Goal: Information Seeking & Learning: Learn about a topic

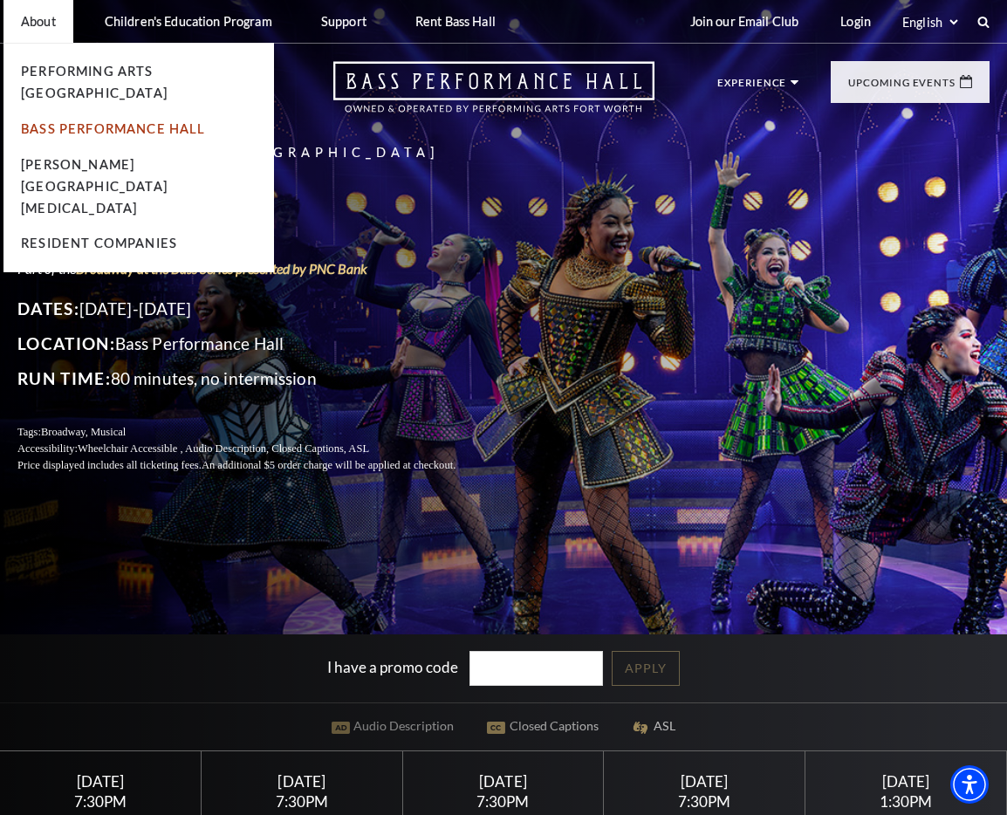
click at [44, 121] on link "Bass Performance Hall" at bounding box center [113, 128] width 185 height 15
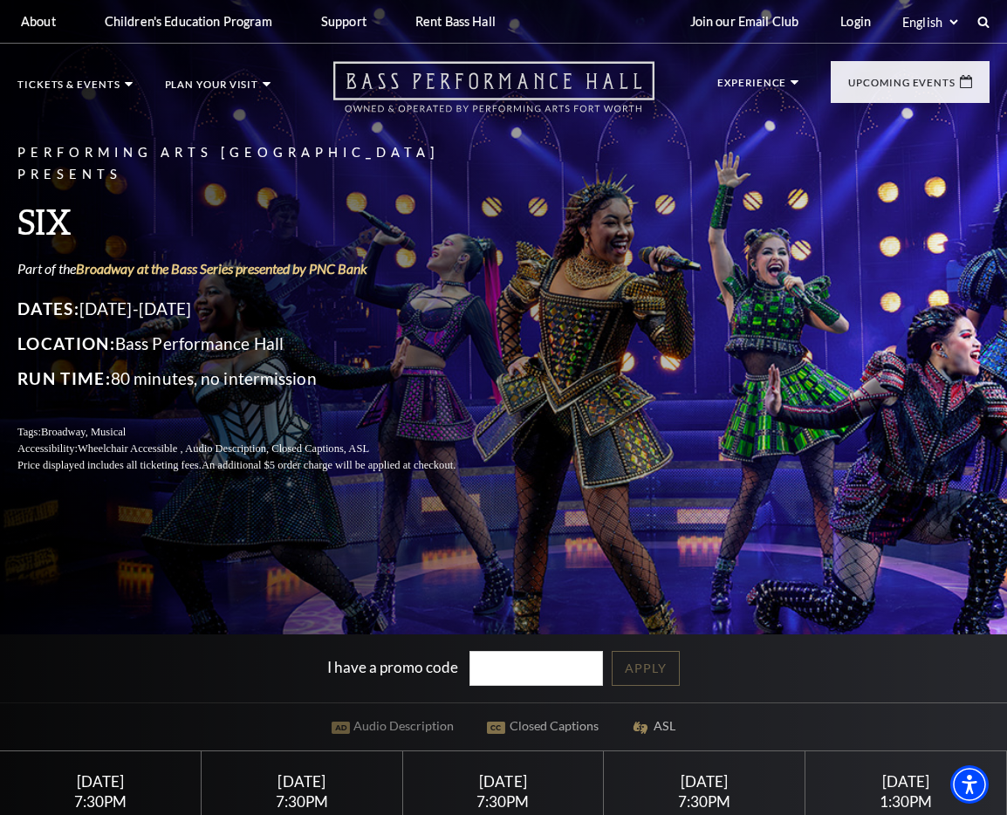
click at [389, 82] on icon "Open this option" at bounding box center [493, 87] width 321 height 52
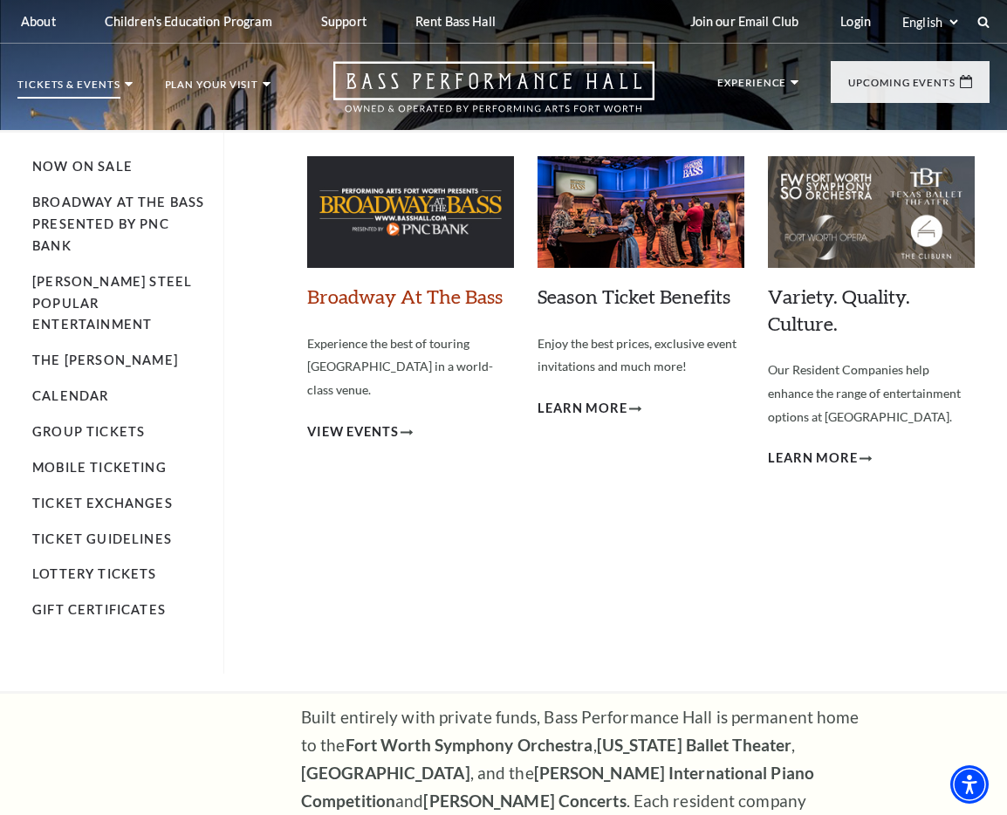
click at [367, 298] on link "Broadway At The Bass" at bounding box center [405, 297] width 196 height 24
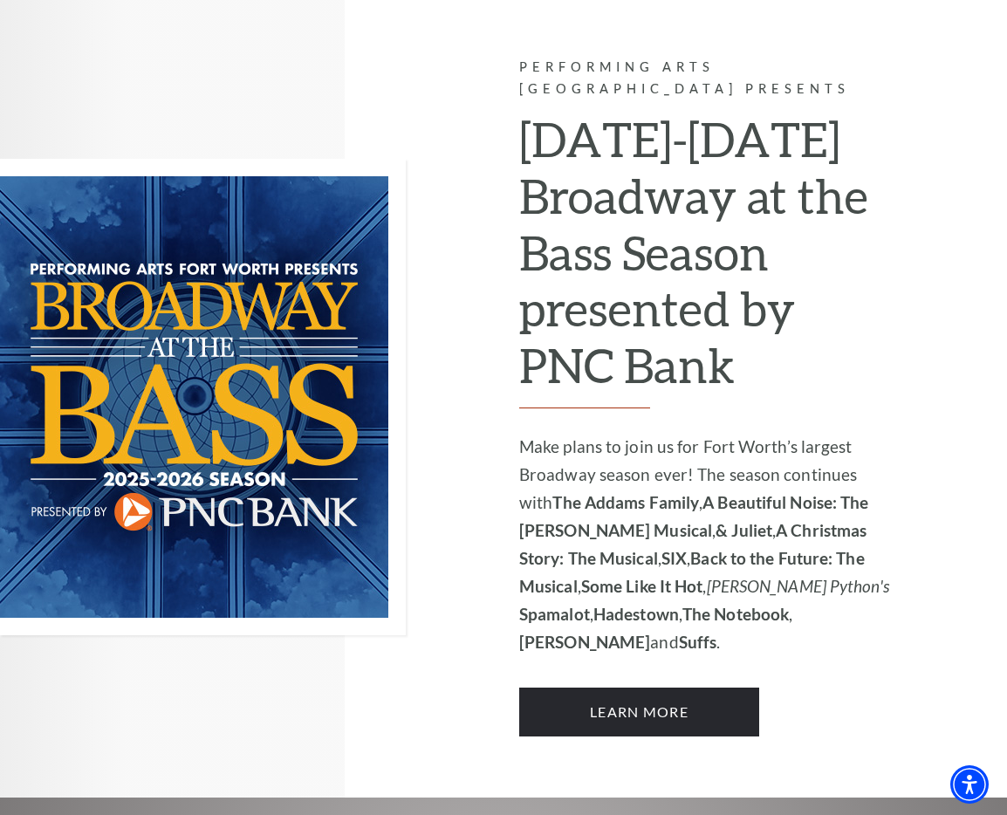
scroll to position [1066, 0]
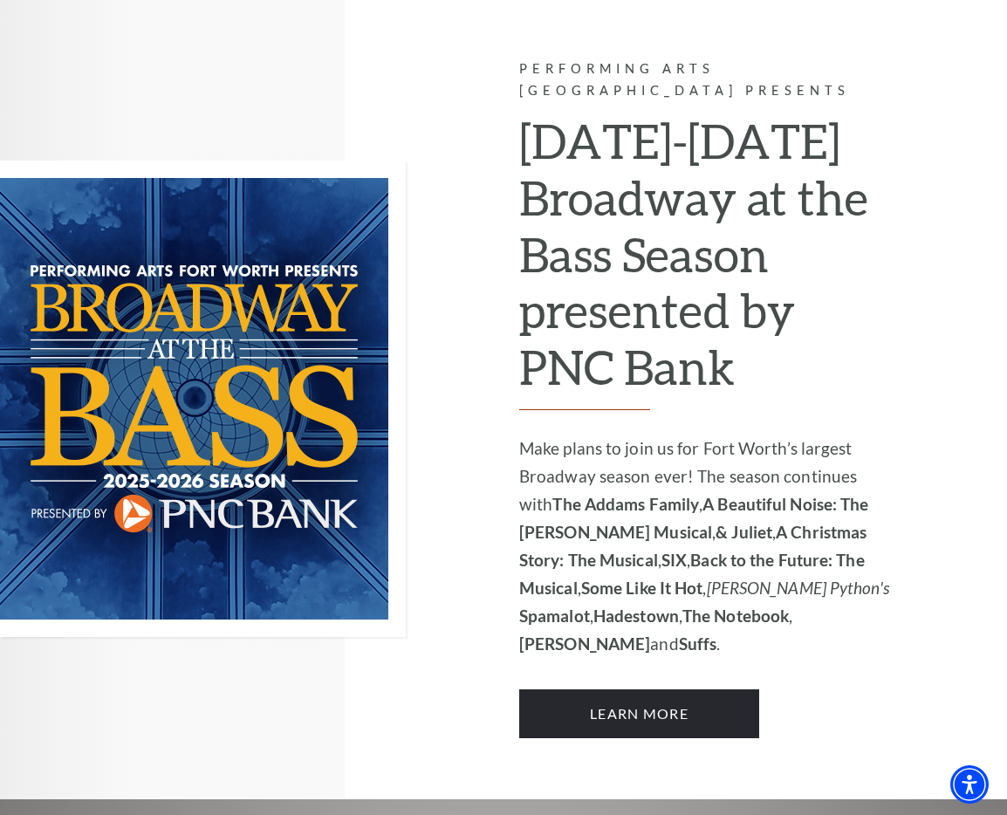
click at [586, 277] on h2 "2025-2026 Broadway at the Bass Season presented by PNC Bank" at bounding box center [706, 262] width 375 height 298
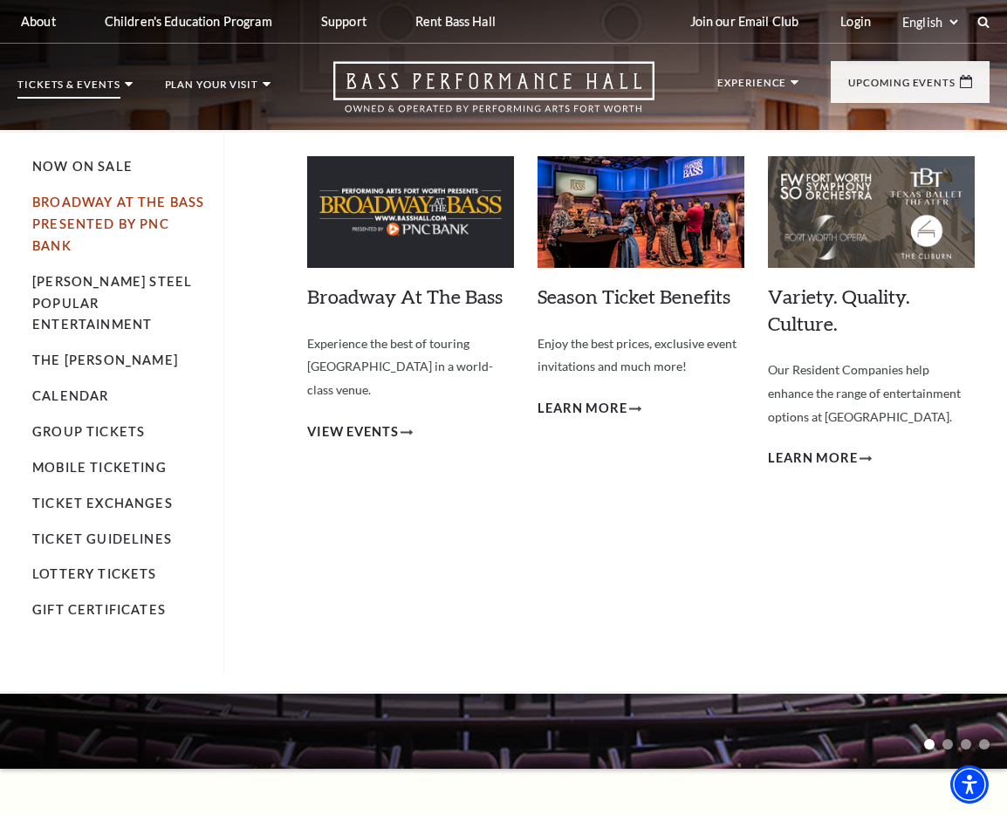
click at [95, 203] on link "Broadway At The Bass presented by PNC Bank" at bounding box center [118, 224] width 172 height 58
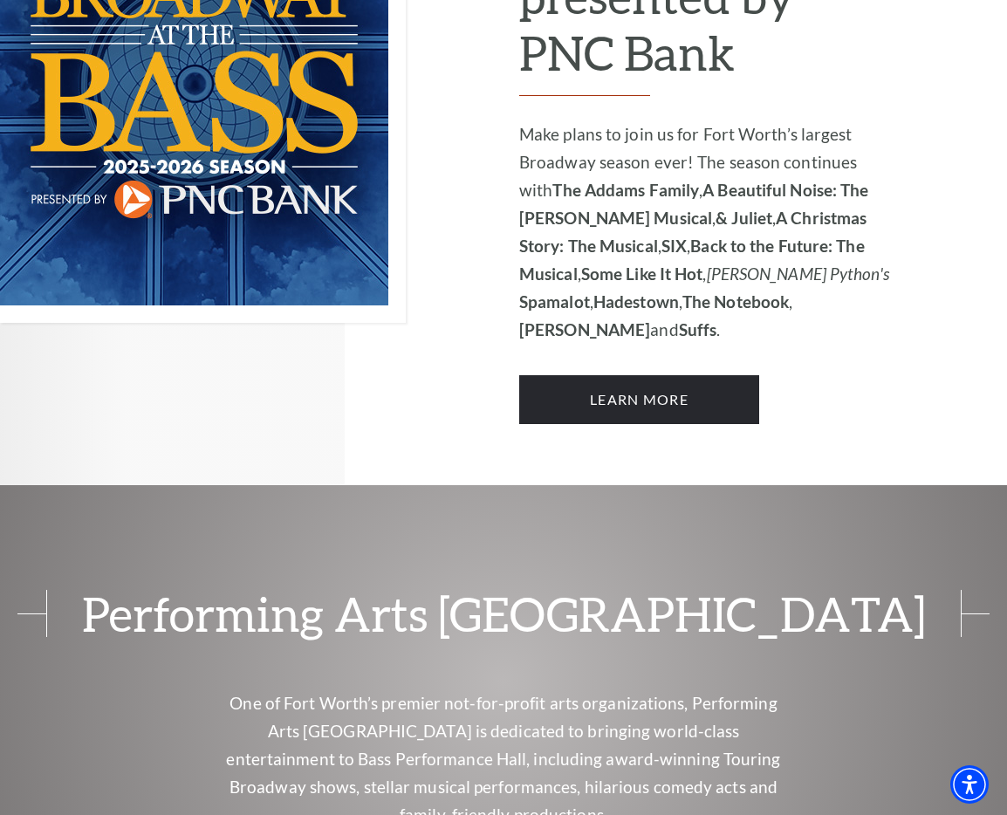
scroll to position [1280, 0]
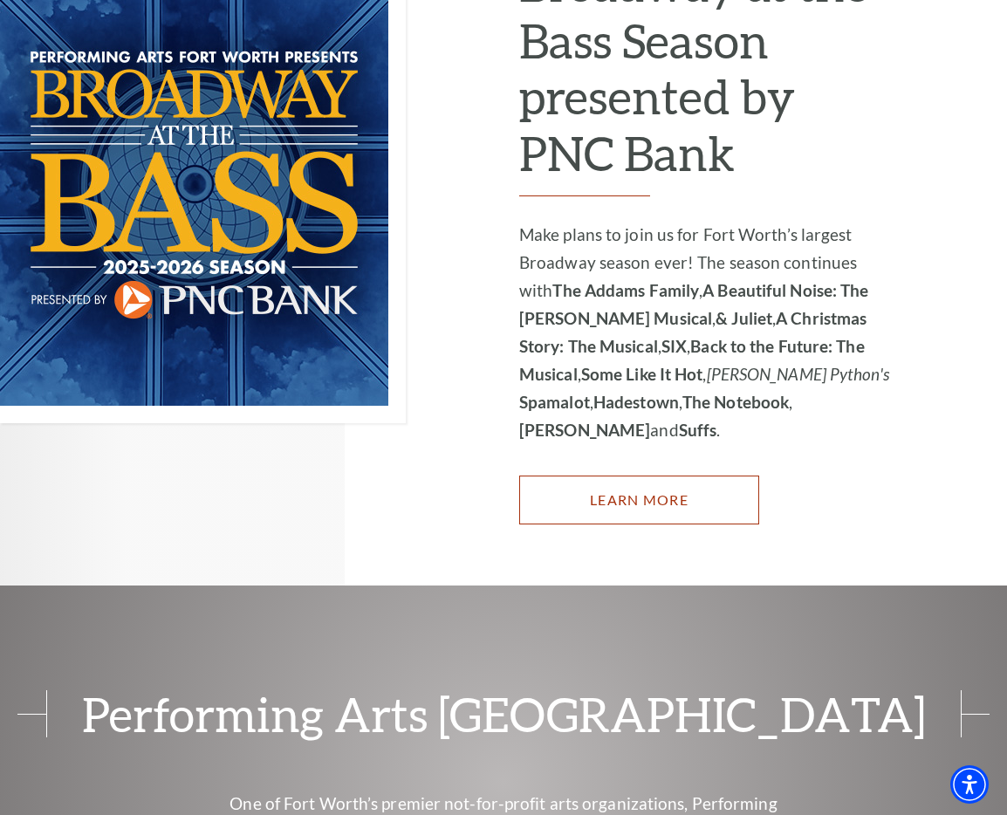
click at [591, 476] on link "Learn More" at bounding box center [639, 500] width 240 height 49
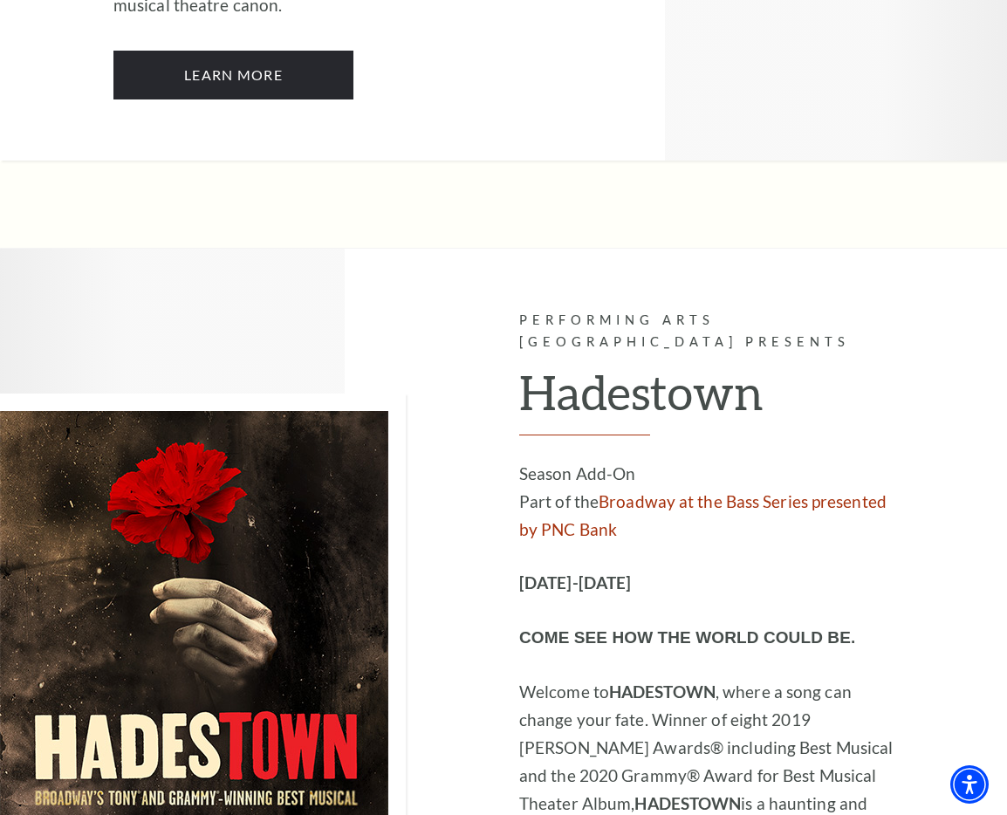
scroll to position [9540, 0]
